Goal: Transaction & Acquisition: Book appointment/travel/reservation

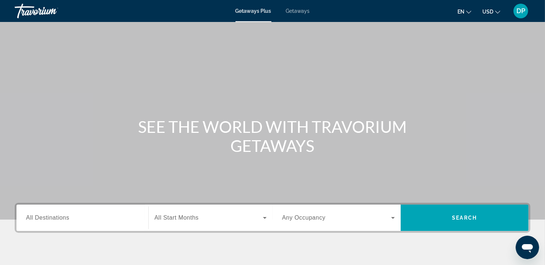
click at [299, 12] on span "Getaways" at bounding box center [298, 11] width 24 height 6
click at [33, 221] on span "All Destinations" at bounding box center [47, 217] width 43 height 6
click at [33, 222] on input "Destination All Destinations" at bounding box center [82, 218] width 113 height 9
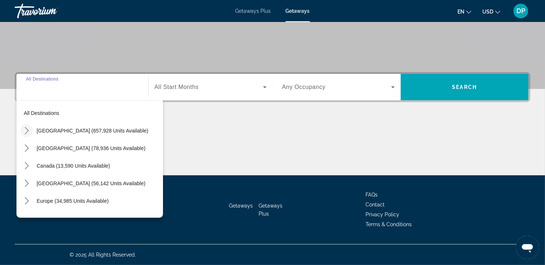
click at [28, 127] on icon "Toggle United States (657,928 units available) submenu" at bounding box center [26, 130] width 7 height 7
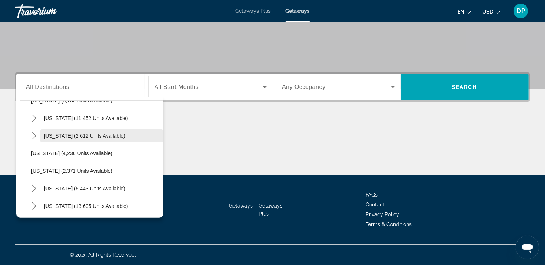
scroll to position [390, 0]
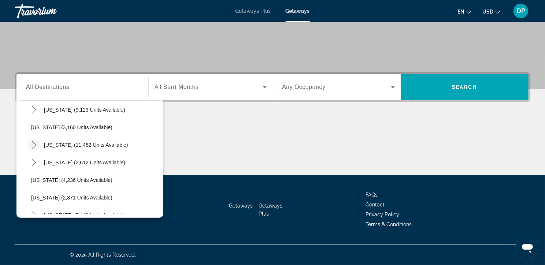
click at [36, 141] on icon "Toggle Nevada (11,452 units available) submenu" at bounding box center [34, 144] width 4 height 7
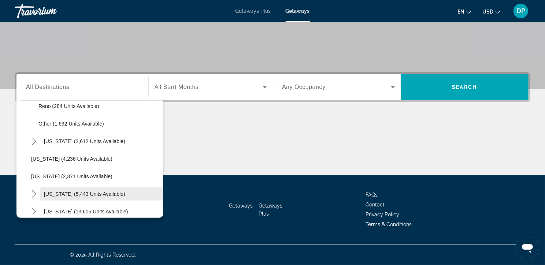
scroll to position [467, 0]
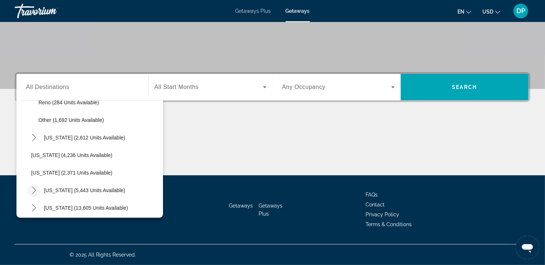
click at [36, 187] on icon "Toggle New York (5,443 units available) submenu" at bounding box center [34, 190] width 4 height 7
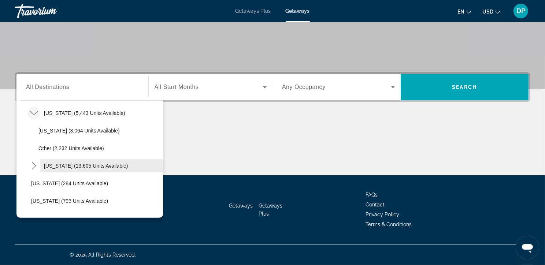
scroll to position [546, 0]
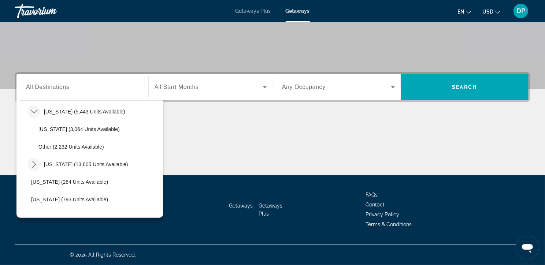
click at [35, 161] on icon "Toggle North Carolina (13,605 units available) submenu" at bounding box center [34, 164] width 4 height 7
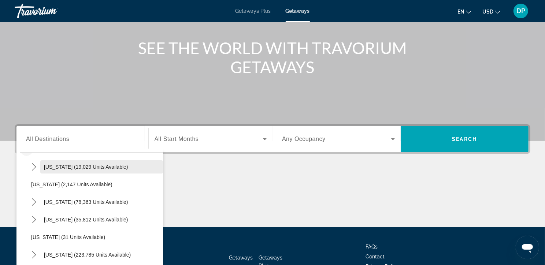
scroll to position [77, 0]
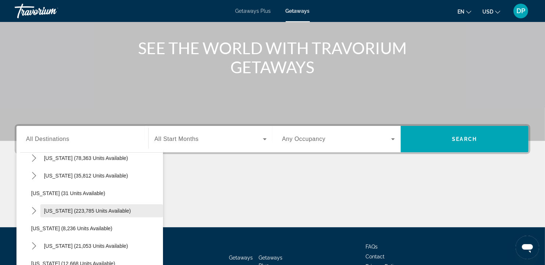
click at [55, 214] on span "[US_STATE] (223,785 units available)" at bounding box center [87, 211] width 87 height 6
type input "**********"
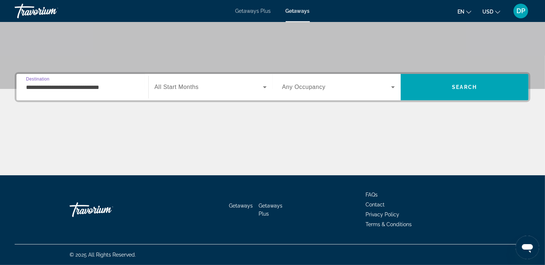
scroll to position [152, 0]
click at [187, 84] on span "All Start Months" at bounding box center [176, 87] width 44 height 6
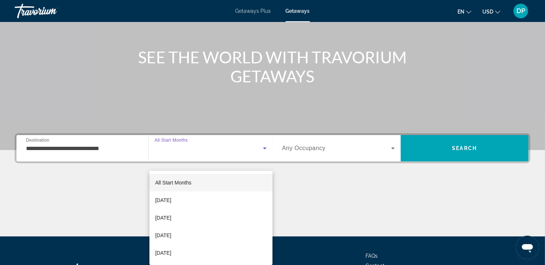
scroll to position [68, 0]
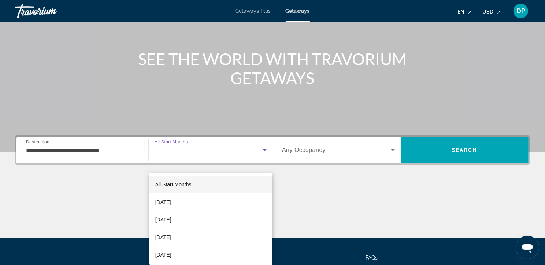
click at [319, 166] on div at bounding box center [272, 132] width 545 height 265
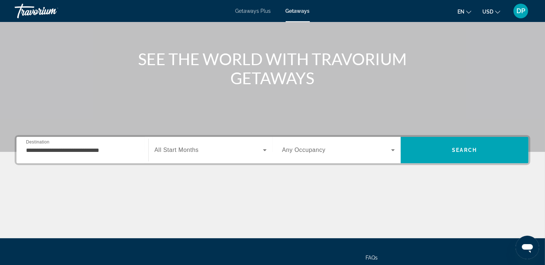
click at [317, 153] on span "Any Occupancy" at bounding box center [304, 150] width 44 height 6
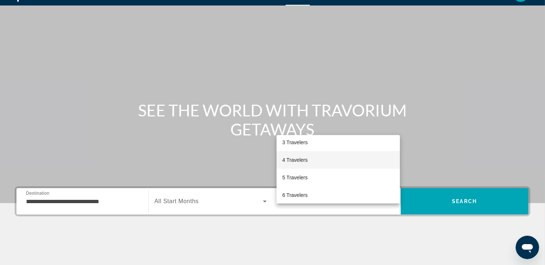
scroll to position [41, 0]
click at [311, 160] on mat-option "4 Travelers" at bounding box center [338, 159] width 124 height 18
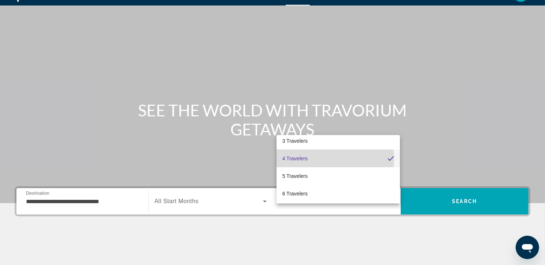
scroll to position [41, 0]
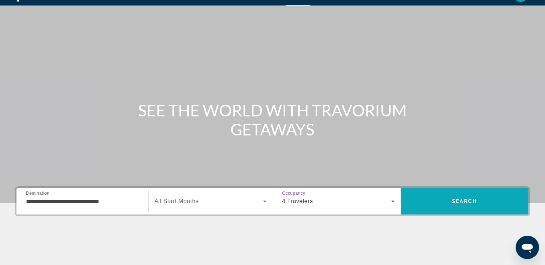
click at [464, 204] on span "Search" at bounding box center [464, 201] width 25 height 6
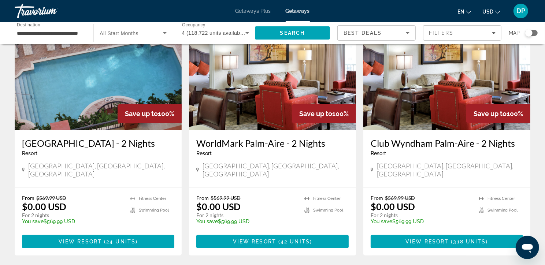
scroll to position [59, 0]
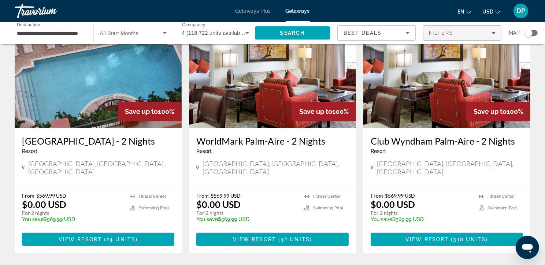
click at [444, 35] on span "Filters" at bounding box center [441, 33] width 25 height 6
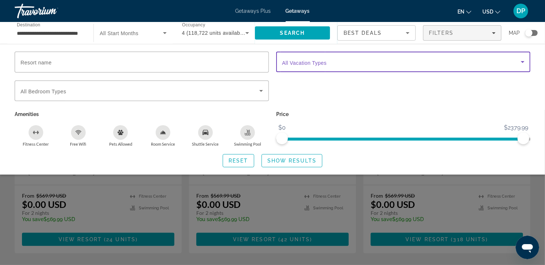
click at [520, 64] on icon "Search widget" at bounding box center [522, 61] width 9 height 9
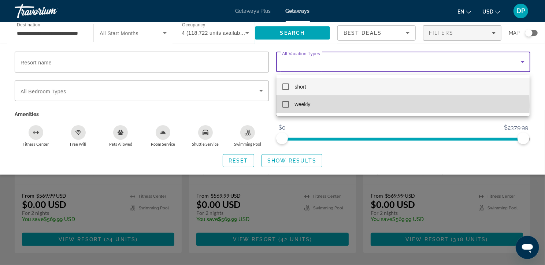
click at [285, 105] on mat-pseudo-checkbox at bounding box center [285, 104] width 7 height 7
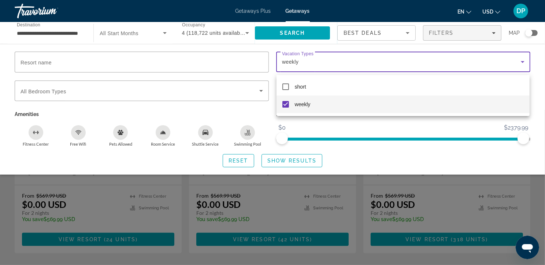
click at [288, 169] on div at bounding box center [272, 132] width 545 height 265
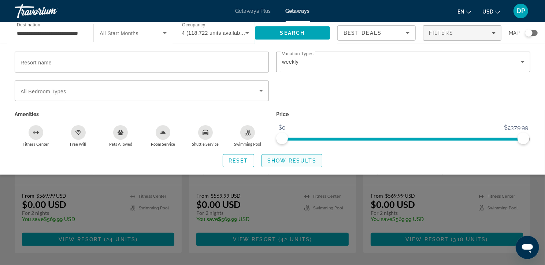
click at [302, 164] on span "Show Results" at bounding box center [291, 161] width 49 height 6
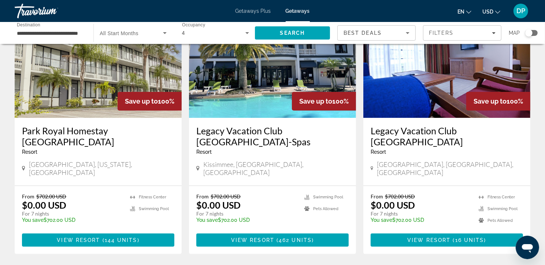
scroll to position [85, 0]
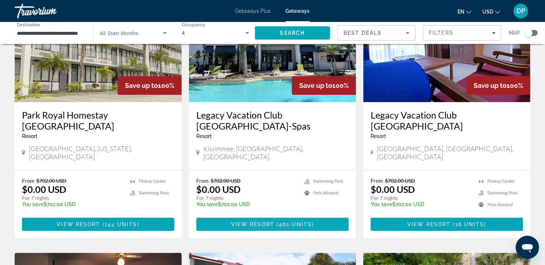
click at [273, 227] on span "View Resort" at bounding box center [252, 224] width 43 height 6
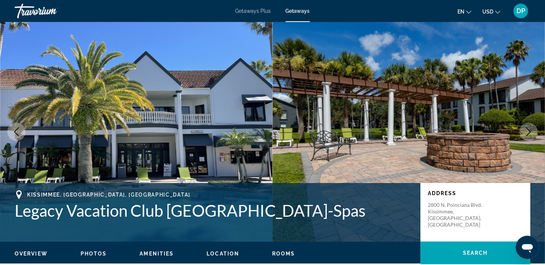
click at [527, 141] on button "Next image" at bounding box center [528, 132] width 18 height 18
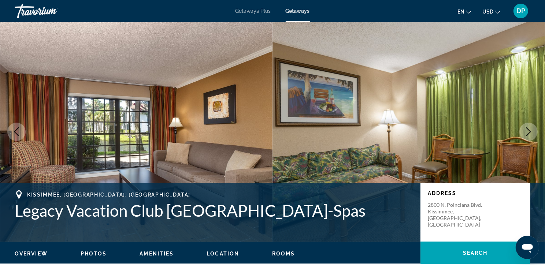
click at [527, 136] on icon "Next image" at bounding box center [528, 131] width 9 height 9
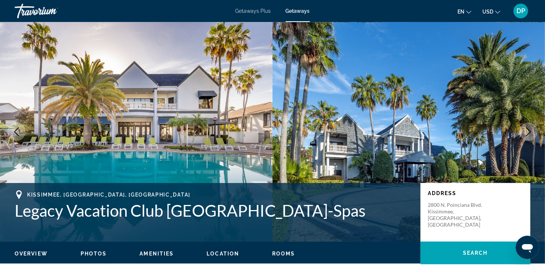
click at [527, 136] on icon "Next image" at bounding box center [528, 131] width 9 height 9
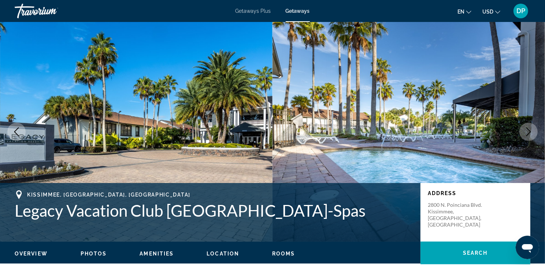
click at [527, 136] on icon "Next image" at bounding box center [528, 131] width 9 height 9
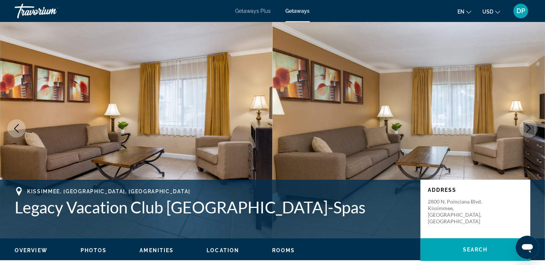
scroll to position [5, 0]
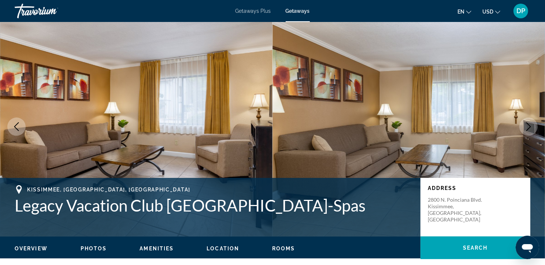
click at [526, 130] on icon "Next image" at bounding box center [528, 126] width 9 height 9
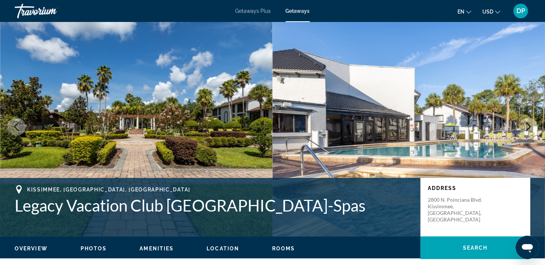
click at [526, 130] on icon "Next image" at bounding box center [528, 126] width 9 height 9
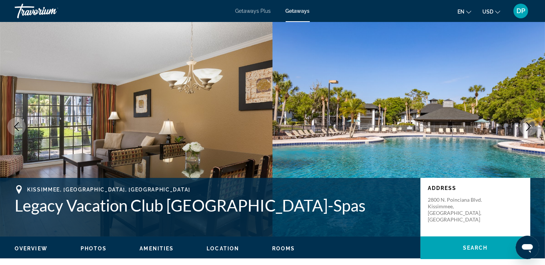
click at [525, 131] on icon "Next image" at bounding box center [528, 126] width 9 height 9
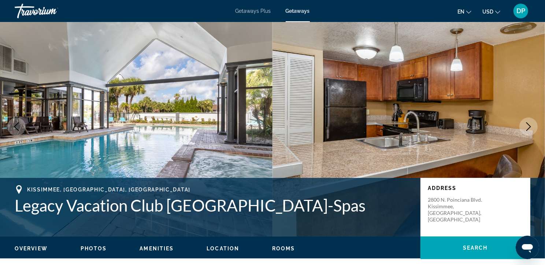
click at [531, 131] on icon "Next image" at bounding box center [528, 126] width 9 height 9
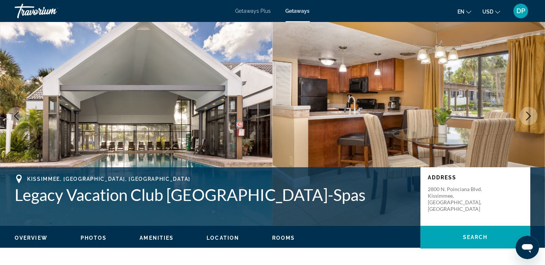
scroll to position [32, 0]
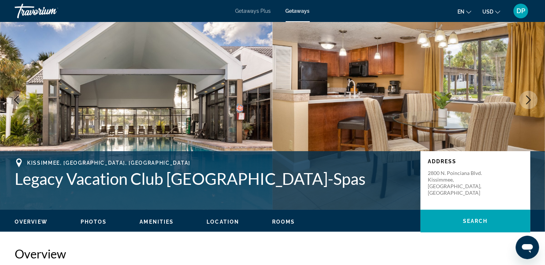
click at [524, 104] on icon "Next image" at bounding box center [528, 100] width 9 height 9
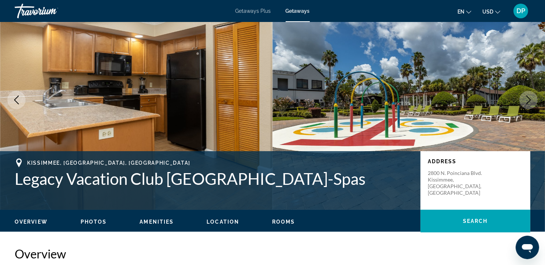
click at [524, 104] on icon "Next image" at bounding box center [528, 100] width 9 height 9
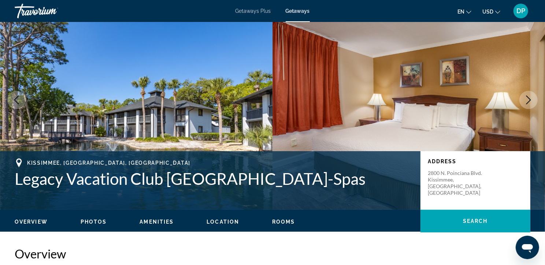
click at [524, 104] on icon "Next image" at bounding box center [528, 100] width 9 height 9
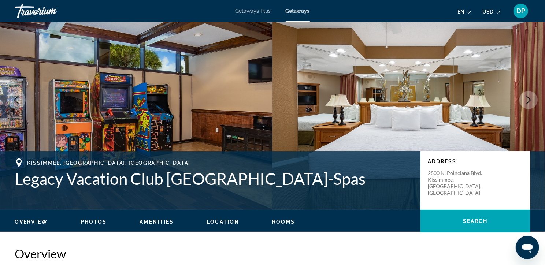
click at [524, 104] on icon "Next image" at bounding box center [528, 100] width 9 height 9
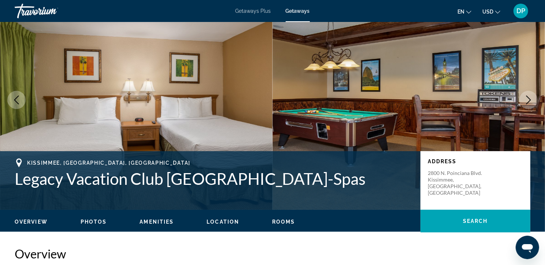
click at [524, 104] on icon "Next image" at bounding box center [528, 100] width 9 height 9
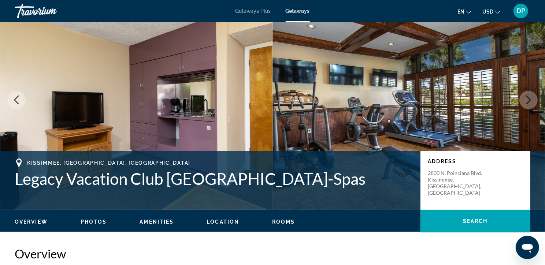
click at [524, 104] on icon "Next image" at bounding box center [528, 100] width 9 height 9
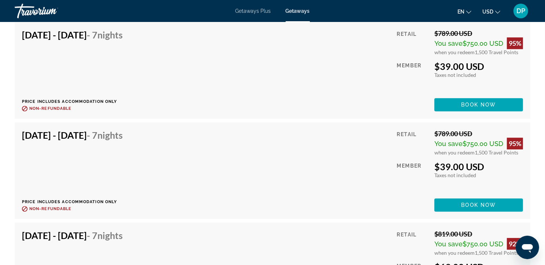
scroll to position [1737, 0]
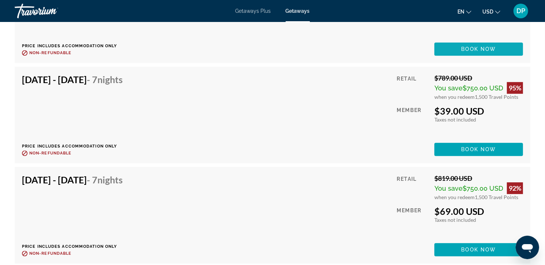
click at [491, 52] on span "Book now" at bounding box center [478, 49] width 35 height 6
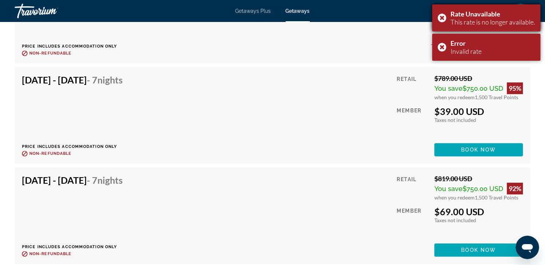
click at [435, 20] on div "Rate Unavailable This rate is no longer available." at bounding box center [486, 17] width 108 height 27
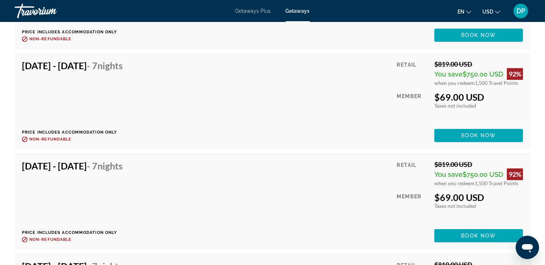
scroll to position [1853, 0]
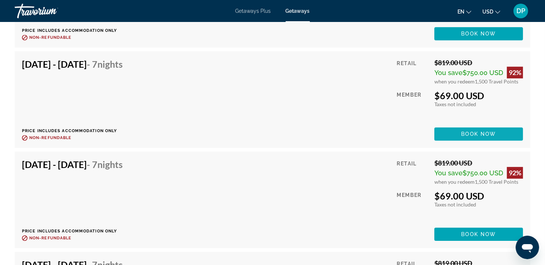
click at [481, 137] on span "Book now" at bounding box center [478, 134] width 35 height 6
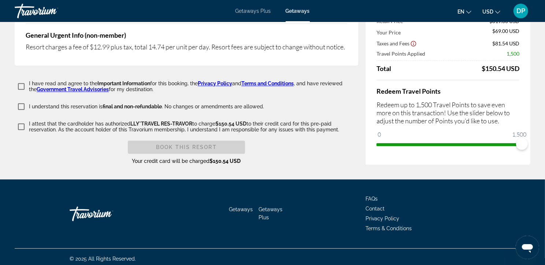
scroll to position [1604, 0]
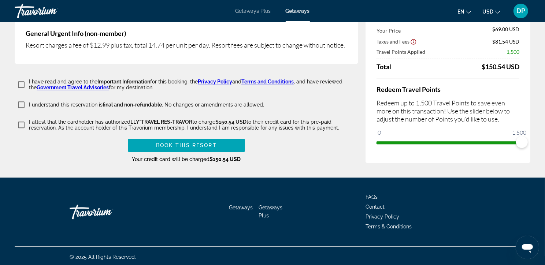
click at [519, 13] on span "DP" at bounding box center [520, 10] width 9 height 7
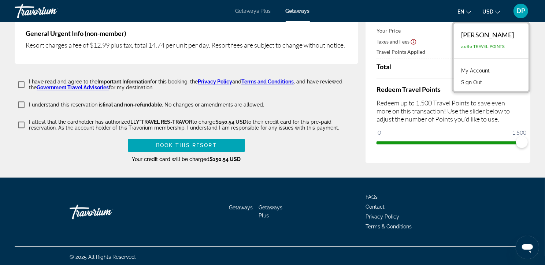
click at [480, 73] on link "My Account" at bounding box center [475, 71] width 36 height 10
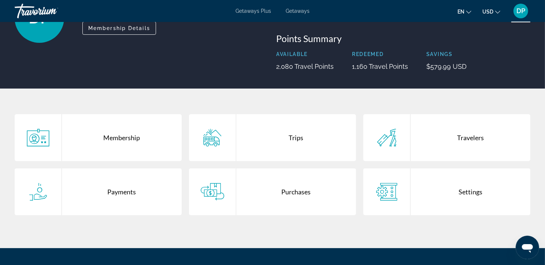
scroll to position [76, 0]
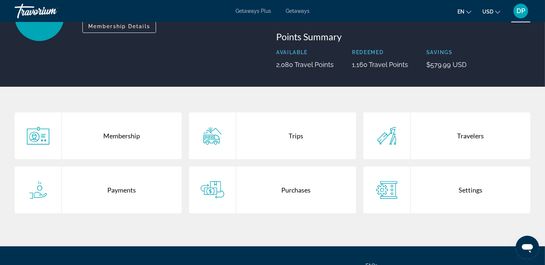
click at [299, 148] on div "Trips" at bounding box center [296, 135] width 120 height 47
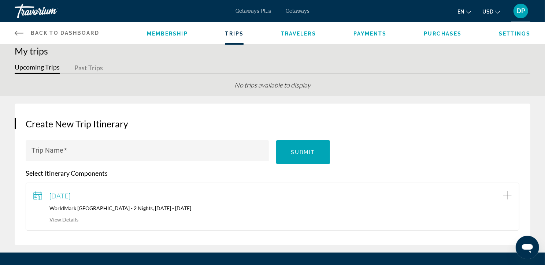
scroll to position [14, 0]
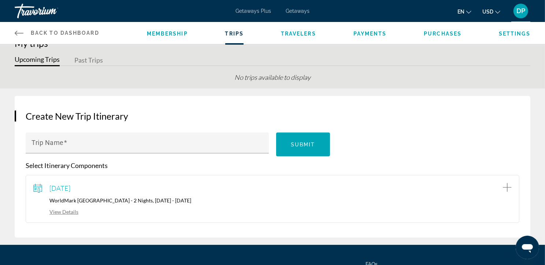
click at [72, 215] on link "View Details" at bounding box center [55, 212] width 45 height 6
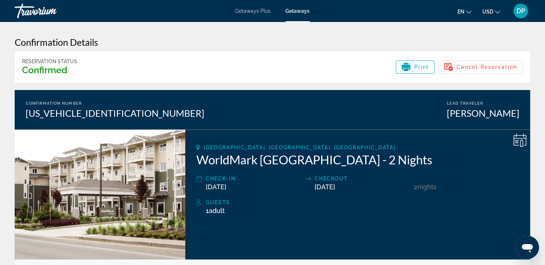
click at [252, 11] on span "Getaways Plus" at bounding box center [252, 11] width 35 height 6
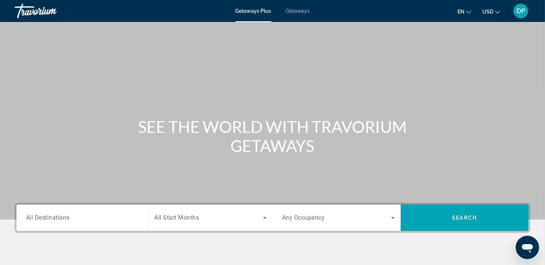
click at [37, 221] on span "All Destinations" at bounding box center [48, 217] width 44 height 7
click at [37, 222] on input "Destination All Destinations" at bounding box center [82, 218] width 113 height 9
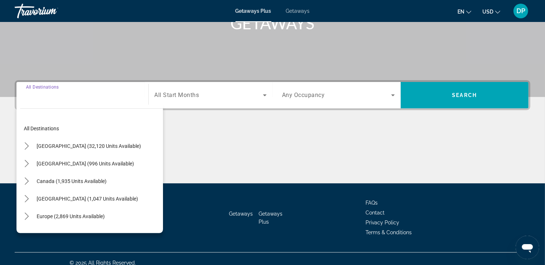
scroll to position [152, 0]
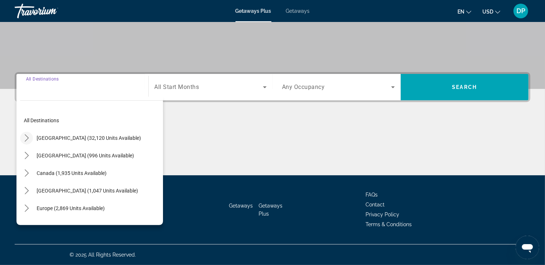
click at [28, 134] on icon "Toggle United States (32,120 units available) submenu" at bounding box center [26, 137] width 7 height 7
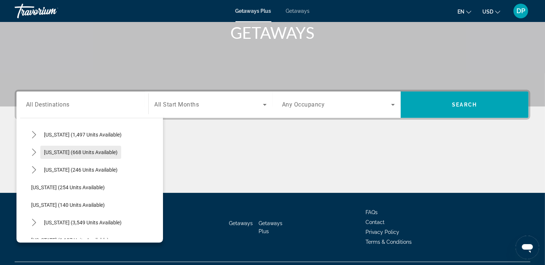
scroll to position [565, 0]
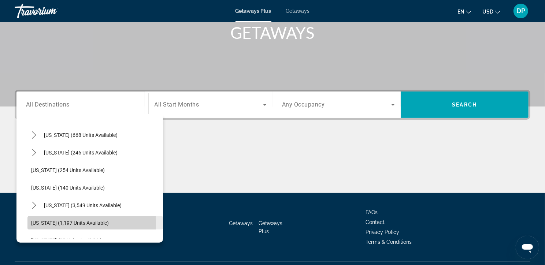
click at [61, 226] on span "[US_STATE] (1,197 units available)" at bounding box center [70, 223] width 78 height 6
type input "**********"
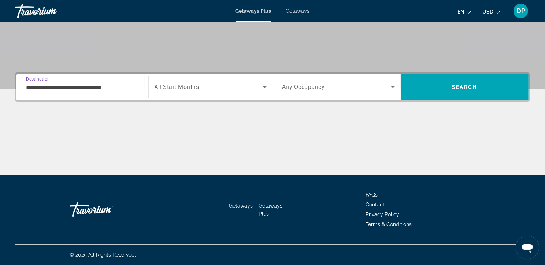
click at [390, 83] on icon "Search widget" at bounding box center [392, 87] width 9 height 9
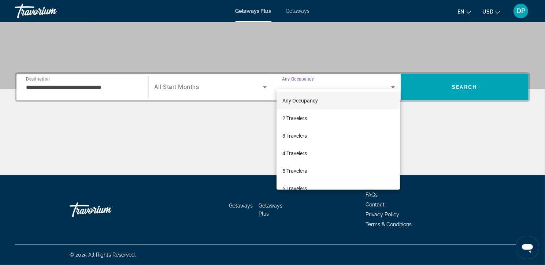
click at [222, 138] on div at bounding box center [272, 132] width 545 height 265
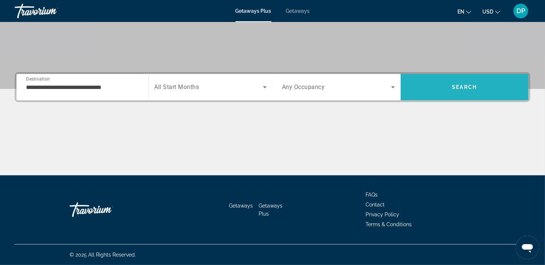
click at [475, 84] on span "Search" at bounding box center [464, 87] width 25 height 6
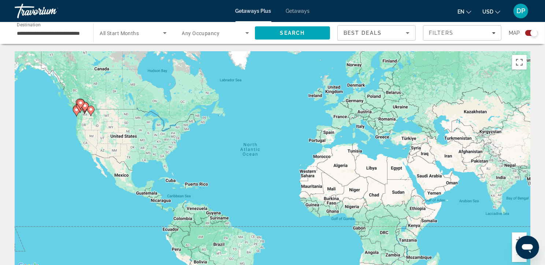
click at [531, 34] on div "Search widget" at bounding box center [533, 32] width 7 height 7
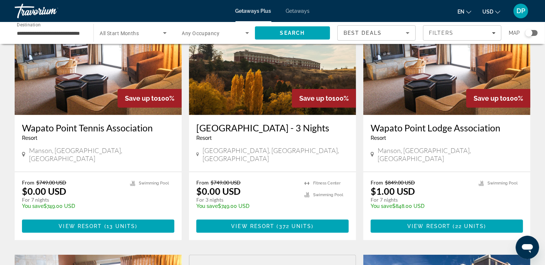
scroll to position [74, 0]
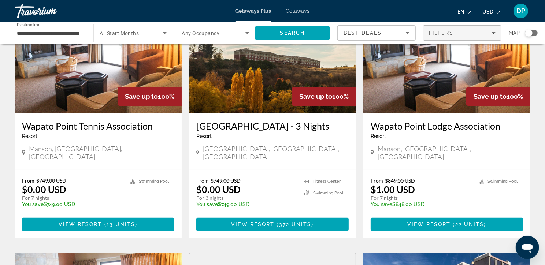
click at [449, 33] on span "Filters" at bounding box center [441, 33] width 25 height 6
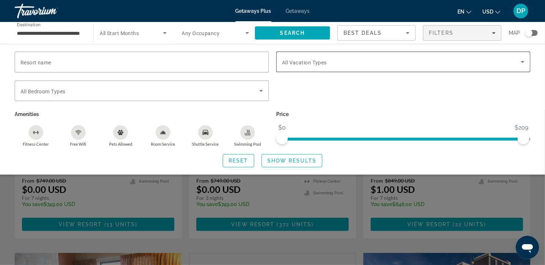
click at [304, 66] on span "All Vacation Types" at bounding box center [304, 63] width 45 height 6
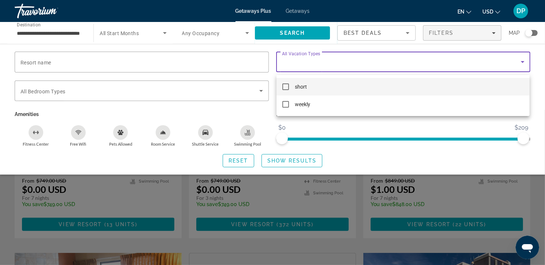
click at [282, 199] on div at bounding box center [272, 132] width 545 height 265
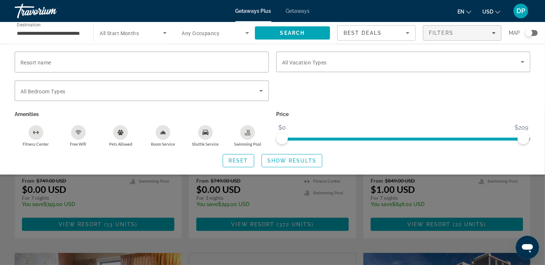
click at [528, 203] on div "Search widget" at bounding box center [272, 187] width 545 height 155
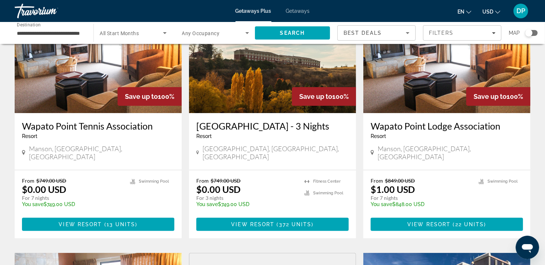
scroll to position [72, 0]
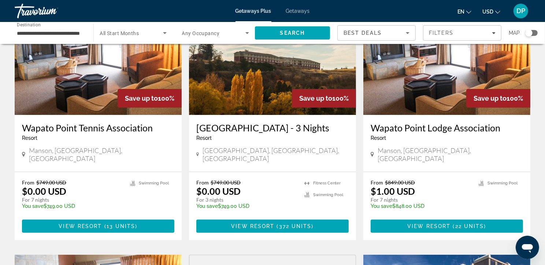
click at [528, 34] on div "Search widget" at bounding box center [528, 32] width 7 height 7
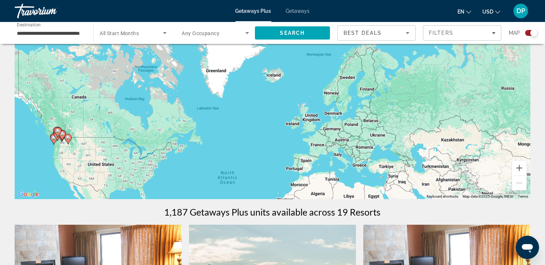
drag, startPoint x: 143, startPoint y: 84, endPoint x: 119, endPoint y: 188, distance: 107.5
click at [119, 188] on div "To activate drag with keyboard, press Alt + Enter. Once in keyboard drag state,…" at bounding box center [272, 90] width 515 height 220
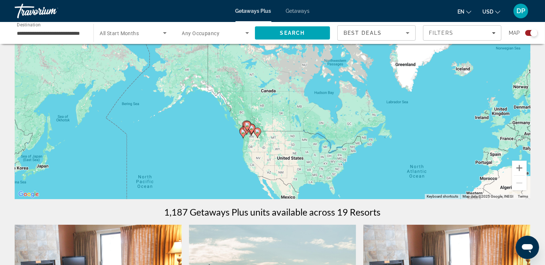
drag, startPoint x: 135, startPoint y: 158, endPoint x: 299, endPoint y: 138, distance: 164.5
click at [299, 138] on div "To activate drag with keyboard, press Alt + Enter. Once in keyboard drag state,…" at bounding box center [272, 90] width 515 height 220
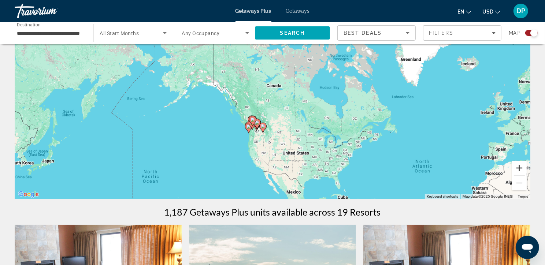
click at [520, 171] on button "Zoom in" at bounding box center [519, 168] width 15 height 15
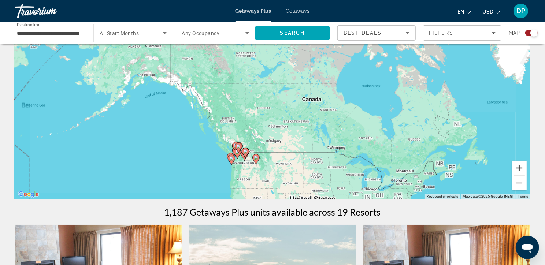
click at [520, 171] on button "Zoom in" at bounding box center [519, 168] width 15 height 15
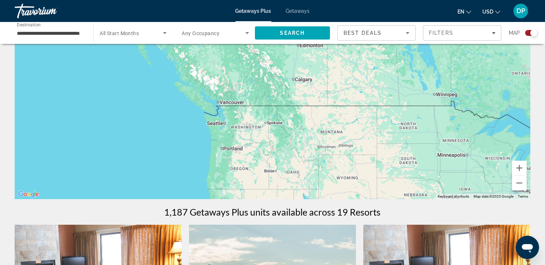
drag, startPoint x: 294, startPoint y: 170, endPoint x: 330, endPoint y: 34, distance: 140.5
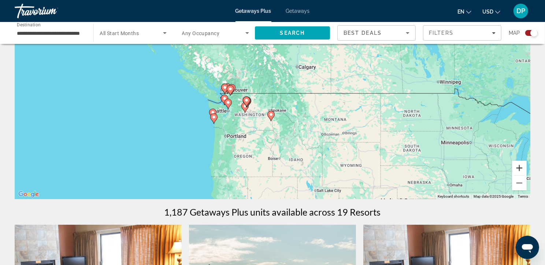
click at [517, 172] on button "Zoom in" at bounding box center [519, 168] width 15 height 15
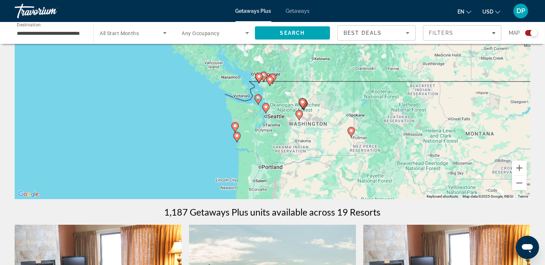
drag, startPoint x: 323, startPoint y: 148, endPoint x: 403, endPoint y: 126, distance: 82.5
click at [403, 126] on div "To activate drag with keyboard, press Alt + Enter. Once in keyboard drag state,…" at bounding box center [272, 90] width 515 height 220
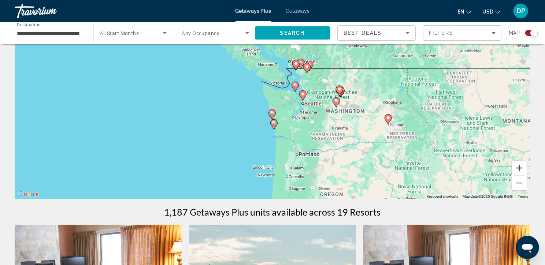
click at [521, 171] on button "Zoom in" at bounding box center [519, 168] width 15 height 15
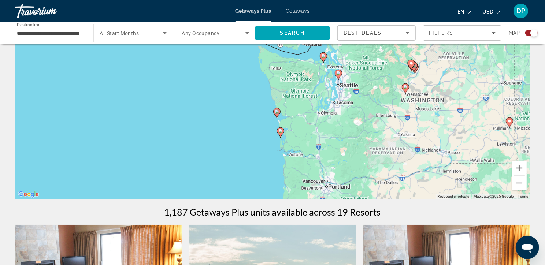
drag, startPoint x: 373, startPoint y: 159, endPoint x: 379, endPoint y: 126, distance: 33.8
click at [379, 126] on div "To activate drag with keyboard, press Alt + Enter. Once in keyboard drag state,…" at bounding box center [272, 90] width 515 height 220
click at [278, 119] on gmp-advanced-marker "Main content" at bounding box center [276, 113] width 7 height 11
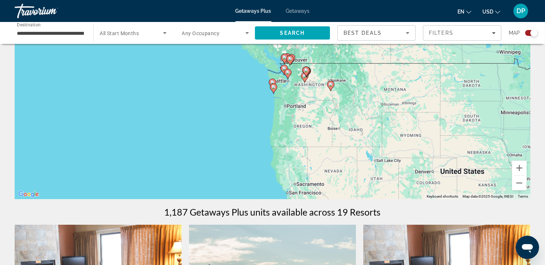
click at [274, 89] on image "Main content" at bounding box center [273, 87] width 4 height 4
type input "**********"
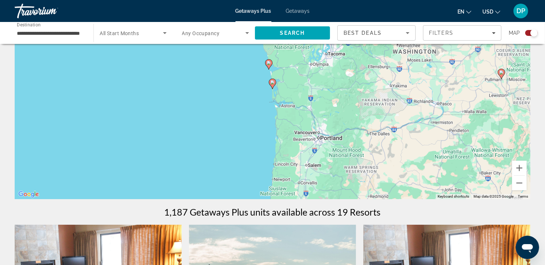
click at [273, 87] on icon "Main content" at bounding box center [272, 84] width 7 height 10
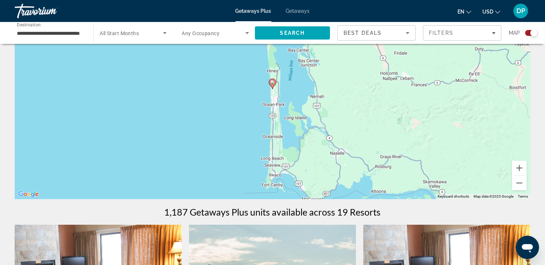
click at [273, 87] on icon "Main content" at bounding box center [272, 84] width 7 height 10
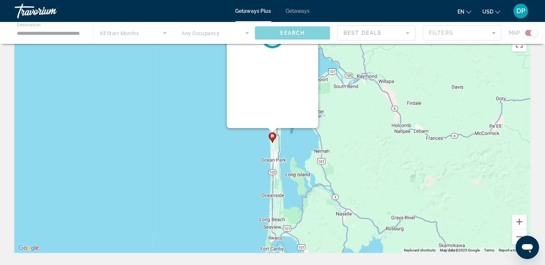
scroll to position [0, 0]
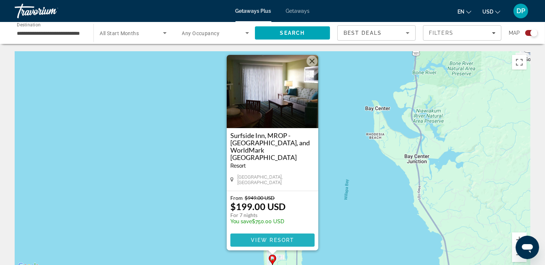
click at [270, 240] on span "View Resort" at bounding box center [272, 240] width 43 height 6
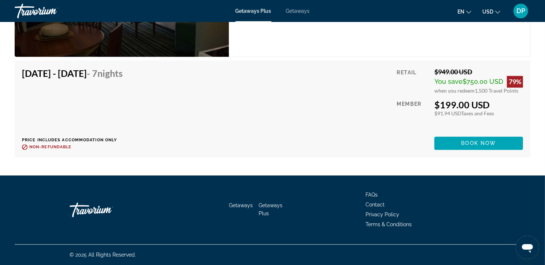
scroll to position [1021, 0]
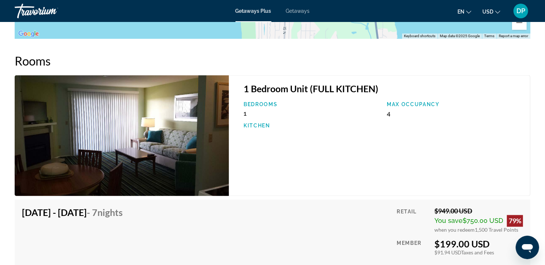
click at [299, 13] on span "Getaways" at bounding box center [298, 11] width 24 height 6
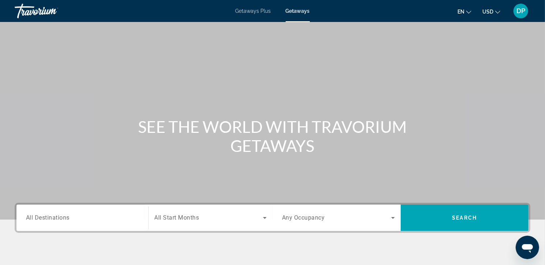
click at [48, 221] on span "All Destinations" at bounding box center [48, 217] width 44 height 7
click at [48, 222] on input "Destination All Destinations" at bounding box center [82, 218] width 113 height 9
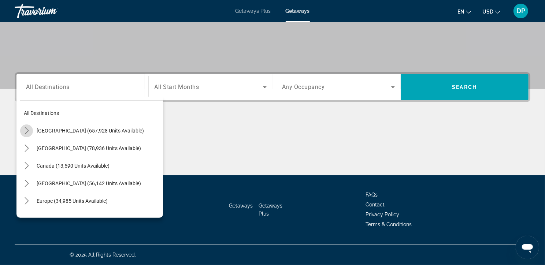
click at [29, 127] on icon "Toggle United States (657,928 units available) submenu" at bounding box center [26, 130] width 7 height 7
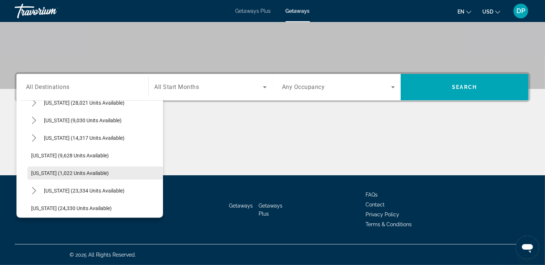
scroll to position [630, 0]
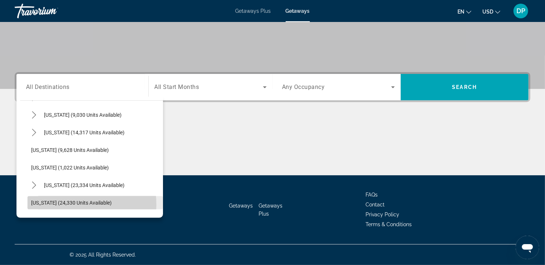
click at [52, 200] on span "[US_STATE] (24,330 units available)" at bounding box center [71, 203] width 81 height 6
type input "**********"
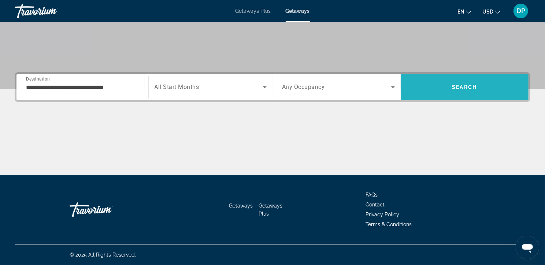
click at [471, 84] on span "Search" at bounding box center [464, 87] width 25 height 6
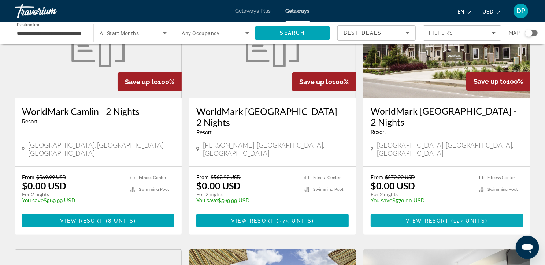
scroll to position [87, 0]
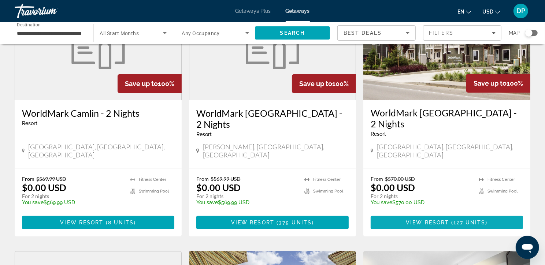
click at [460, 220] on span "127 units" at bounding box center [469, 223] width 32 height 6
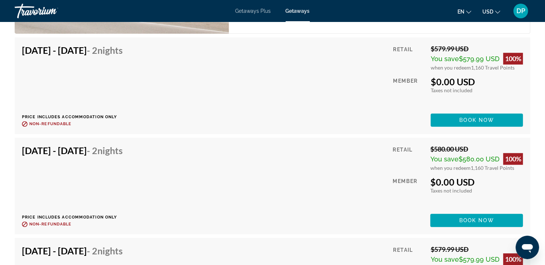
scroll to position [1536, 0]
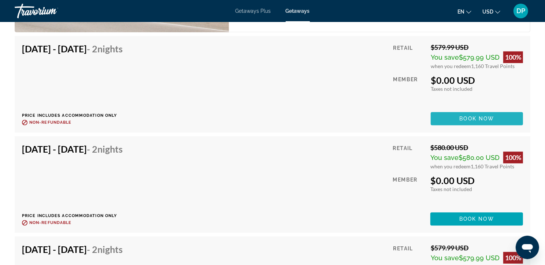
click at [484, 121] on span "Book now" at bounding box center [476, 119] width 35 height 6
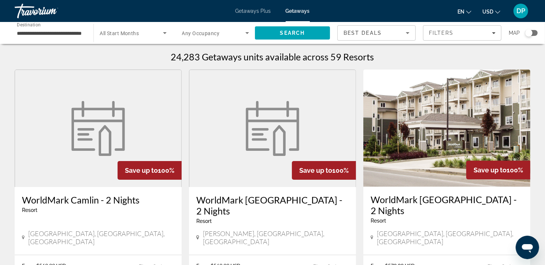
click at [528, 34] on div "Search widget" at bounding box center [528, 32] width 7 height 7
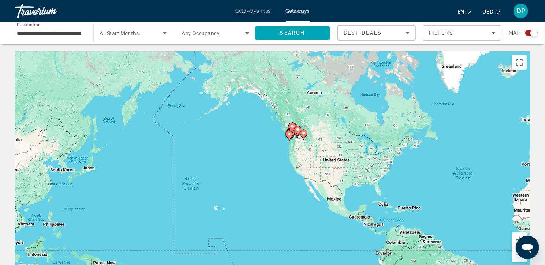
drag, startPoint x: 121, startPoint y: 126, endPoint x: 338, endPoint y: 150, distance: 218.8
click at [337, 150] on div "To activate drag with keyboard, press Alt + Enter. Once in keyboard drag state,…" at bounding box center [272, 161] width 515 height 220
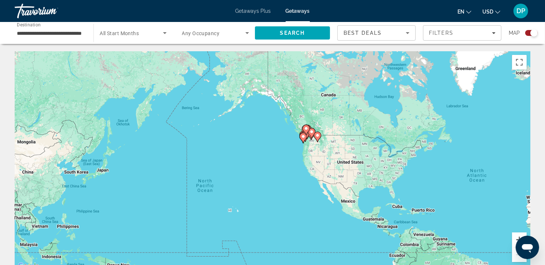
click at [514, 242] on button "Zoom in" at bounding box center [519, 239] width 15 height 15
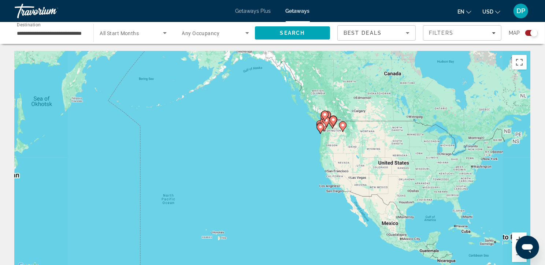
click at [514, 242] on button "Zoom in" at bounding box center [519, 239] width 15 height 15
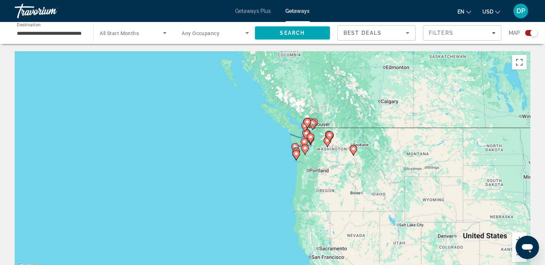
drag, startPoint x: 435, startPoint y: 141, endPoint x: 335, endPoint y: 211, distance: 122.1
click at [335, 211] on div "To activate drag with keyboard, press Alt + Enter. Once in keyboard drag state,…" at bounding box center [272, 161] width 515 height 220
click at [513, 244] on button "Zoom in" at bounding box center [519, 239] width 15 height 15
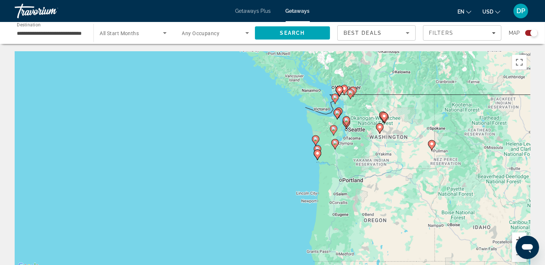
click at [513, 244] on button "Zoom in" at bounding box center [519, 239] width 15 height 15
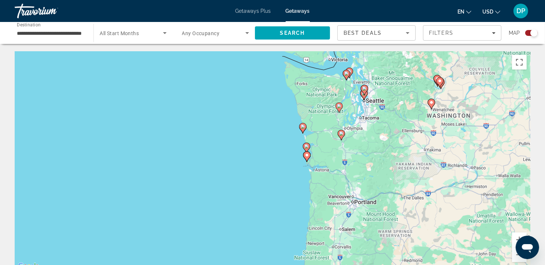
drag, startPoint x: 448, startPoint y: 165, endPoint x: 390, endPoint y: 168, distance: 58.6
click at [390, 168] on div "To activate drag with keyboard, press Alt + Enter. Once in keyboard drag state,…" at bounding box center [272, 161] width 515 height 220
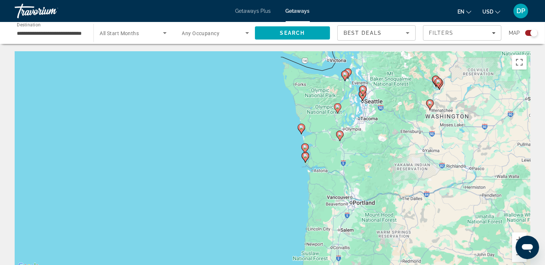
click at [305, 158] on image "Main content" at bounding box center [305, 156] width 4 height 4
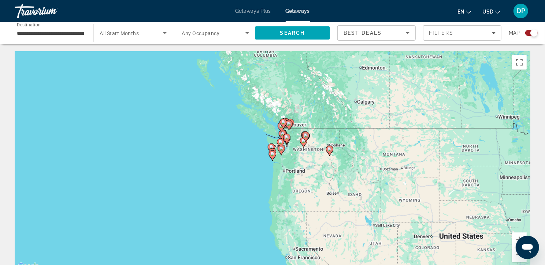
click at [272, 160] on icon "Main content" at bounding box center [272, 156] width 7 height 10
type input "**********"
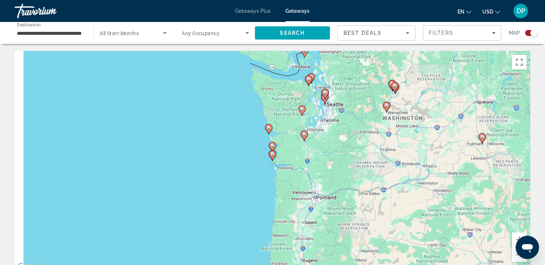
click at [272, 160] on icon "Main content" at bounding box center [272, 156] width 7 height 10
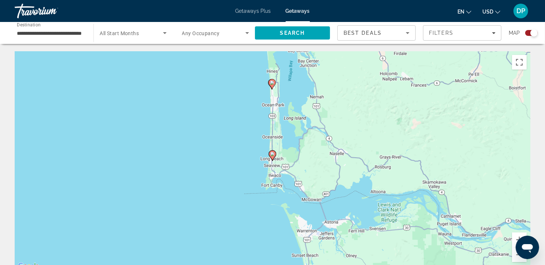
click at [272, 160] on icon "Main content" at bounding box center [272, 156] width 7 height 10
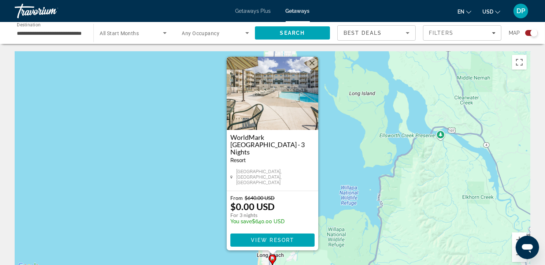
click at [288, 162] on div "Resort - This is an adults only resort" at bounding box center [272, 160] width 84 height 6
click at [284, 241] on span "View Resort" at bounding box center [272, 240] width 43 height 6
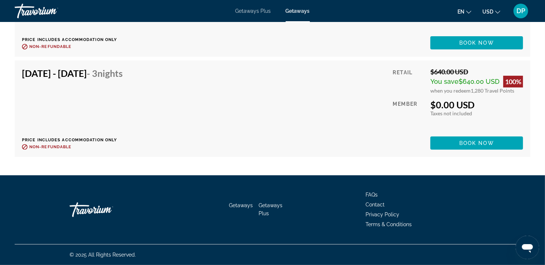
scroll to position [4963, 0]
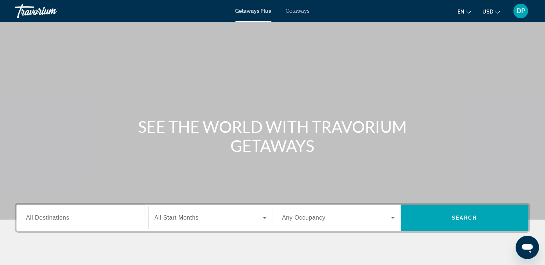
click at [519, 16] on div "DP" at bounding box center [520, 11] width 15 height 15
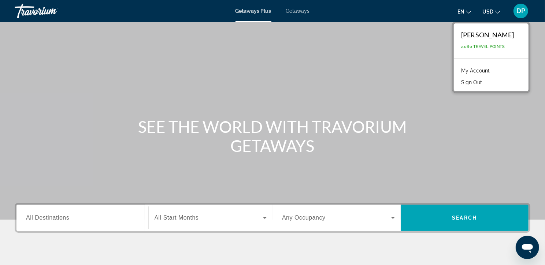
click at [476, 72] on link "My Account" at bounding box center [475, 71] width 36 height 10
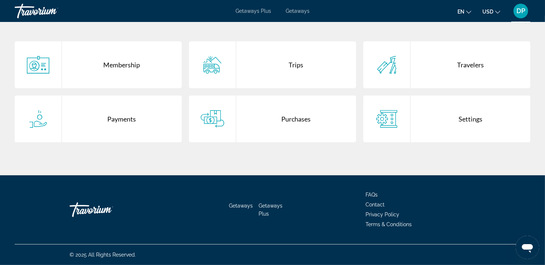
scroll to position [168, 0]
click at [368, 203] on span "Contact" at bounding box center [374, 205] width 19 height 6
